Goal: Check status: Check status

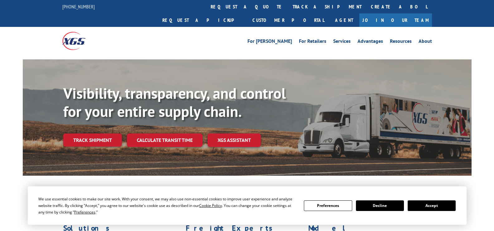
click at [288, 8] on link "track a shipment" at bounding box center [327, 6] width 78 height 13
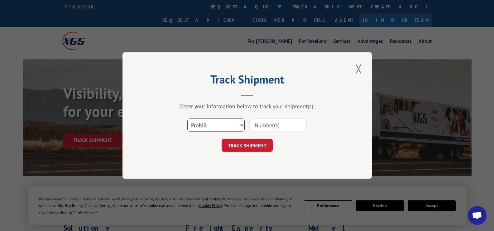
click at [223, 125] on select "Select category... Probill BOL PO" at bounding box center [215, 124] width 57 height 13
select select "po"
click at [187, 118] on select "Select category... Probill BOL PO" at bounding box center [215, 124] width 57 height 13
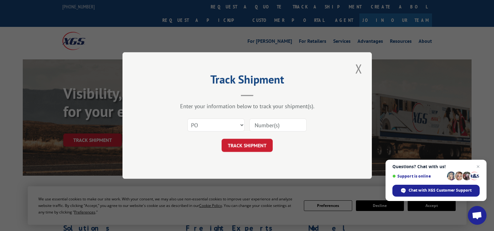
click at [269, 125] on input at bounding box center [278, 124] width 57 height 13
type input "57511809"
click button "TRACK SHIPMENT" at bounding box center [247, 145] width 51 height 13
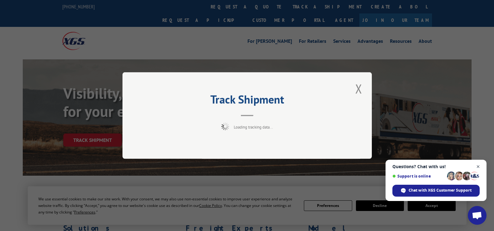
click at [480, 166] on span "Open chat" at bounding box center [479, 167] width 8 height 8
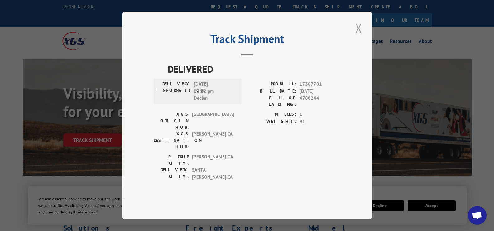
click at [360, 36] on button "Close modal" at bounding box center [359, 27] width 11 height 17
